Goal: Task Accomplishment & Management: Manage account settings

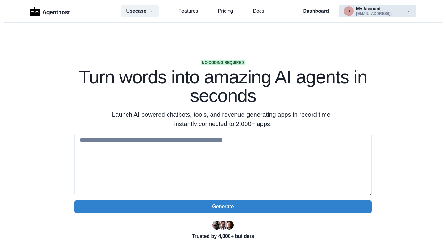
click at [357, 14] on button "d My Account [EMAIL_ADDRESS]..." at bounding box center [377, 11] width 77 height 12
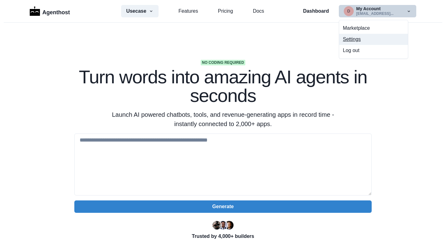
click at [349, 43] on button "Settings" at bounding box center [373, 39] width 69 height 11
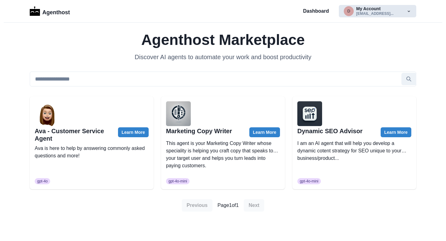
click at [358, 11] on button "d My Account didibullardz@gmail..." at bounding box center [377, 11] width 77 height 12
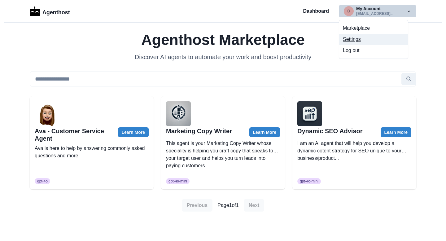
click at [352, 42] on button "Settings" at bounding box center [373, 39] width 69 height 11
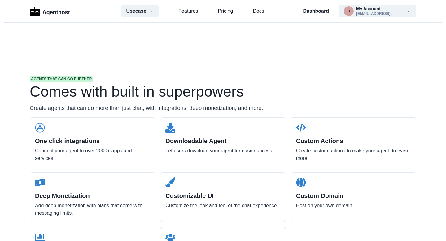
scroll to position [573, 0]
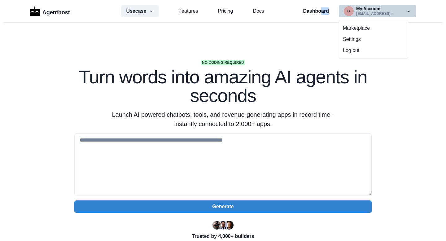
click at [320, 15] on div "Dashboard d My Account [EMAIL_ADDRESS]... Marketplace Settings Log out" at bounding box center [359, 11] width 113 height 12
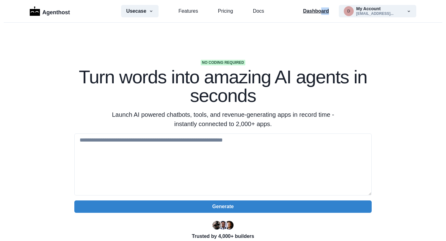
click at [318, 13] on p "Dashboard" at bounding box center [316, 10] width 26 height 7
